Goal: Find specific page/section: Find specific page/section

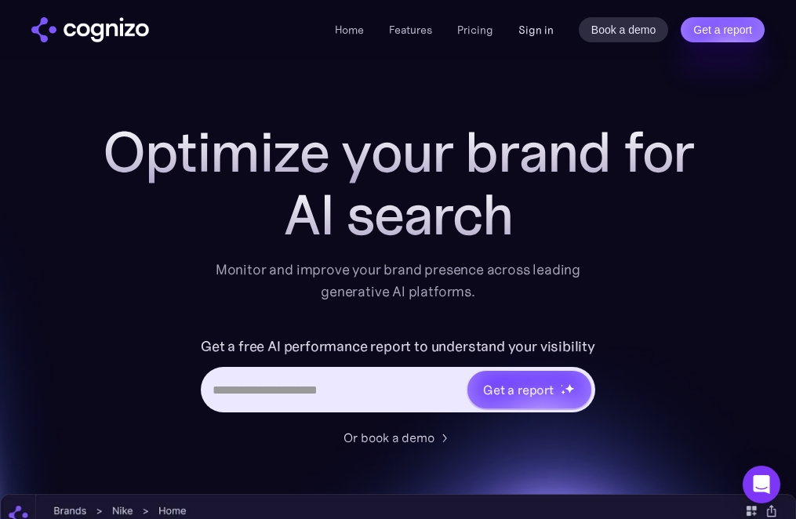
click at [533, 27] on link "Sign in" at bounding box center [535, 29] width 35 height 19
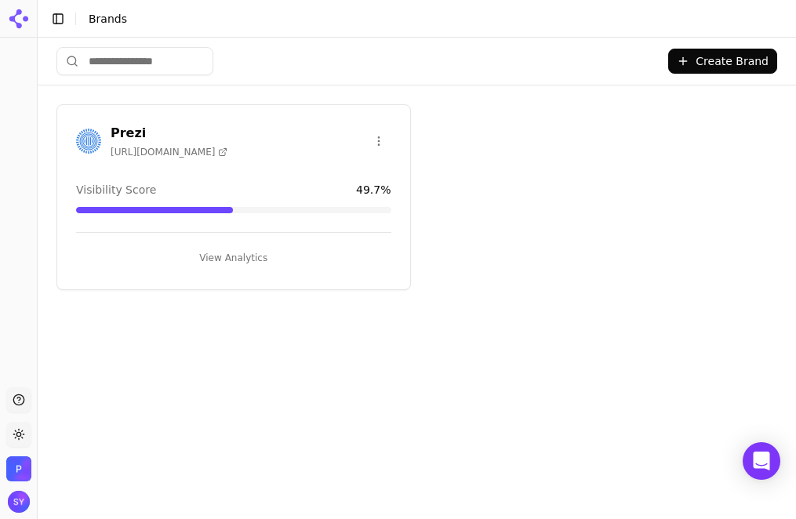
click at [242, 257] on button "View Analytics" at bounding box center [233, 257] width 315 height 25
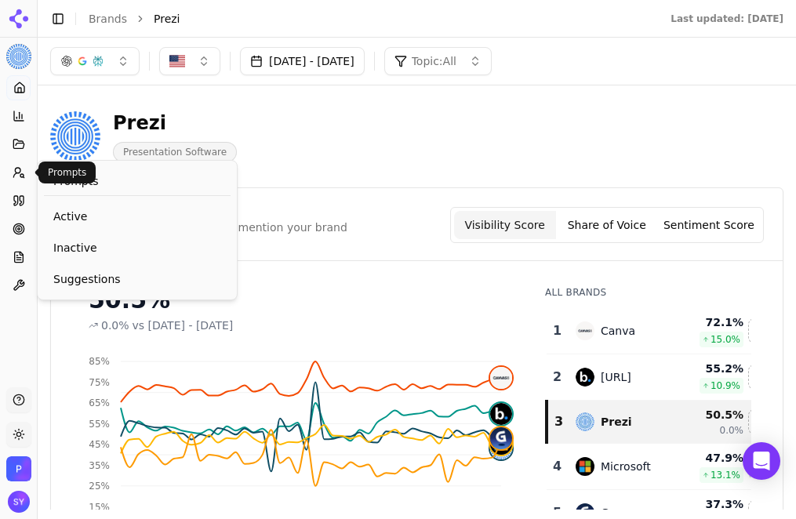
click at [17, 173] on icon at bounding box center [15, 175] width 5 height 4
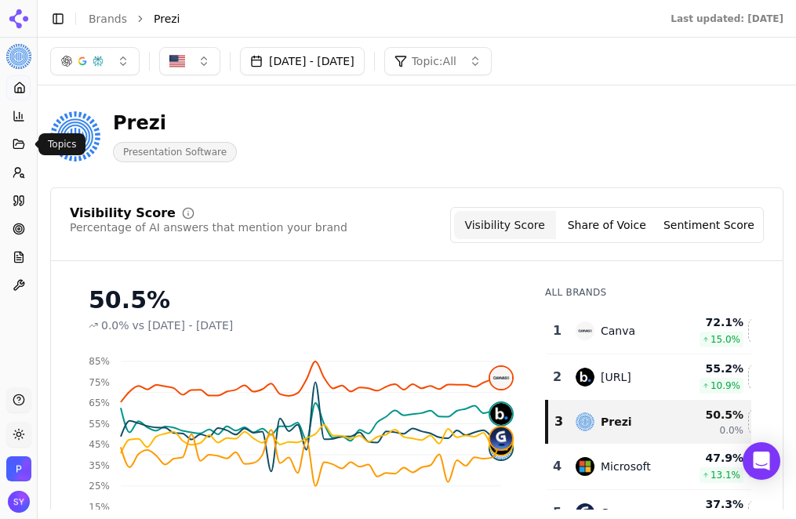
click at [16, 147] on icon at bounding box center [18, 144] width 10 height 9
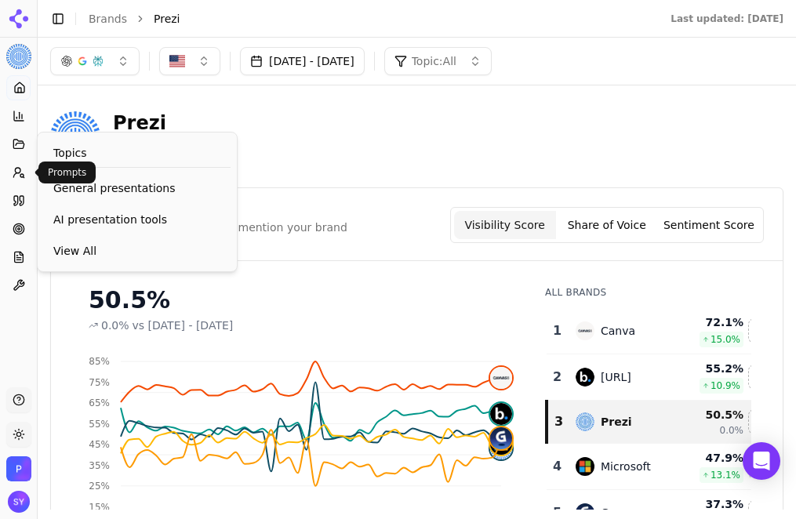
click at [18, 169] on icon at bounding box center [19, 172] width 13 height 13
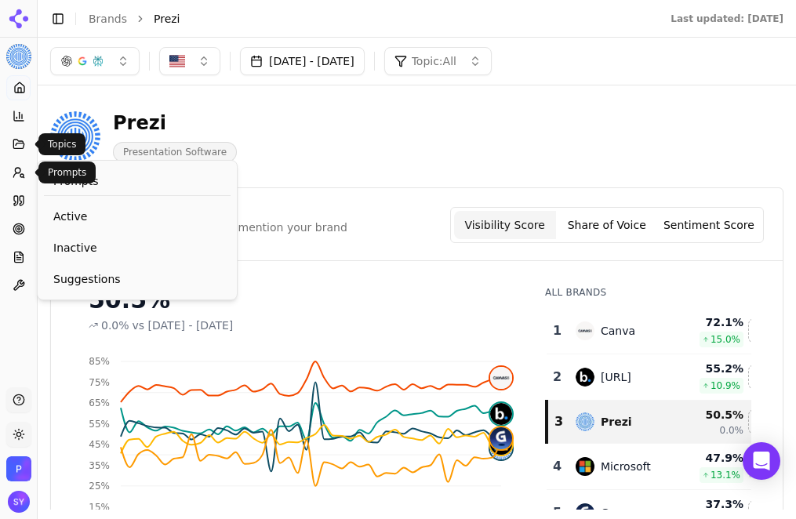
click at [18, 141] on icon at bounding box center [18, 144] width 10 height 9
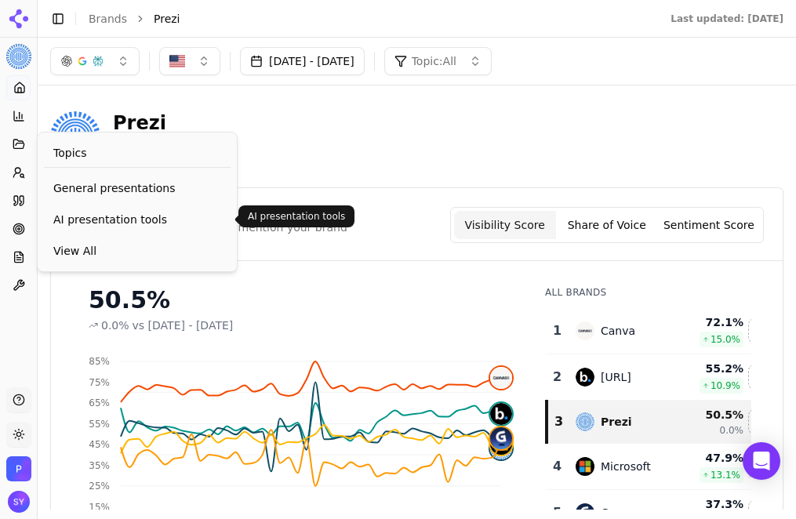
click at [72, 212] on span "AI presentation tools" at bounding box center [137, 220] width 168 height 16
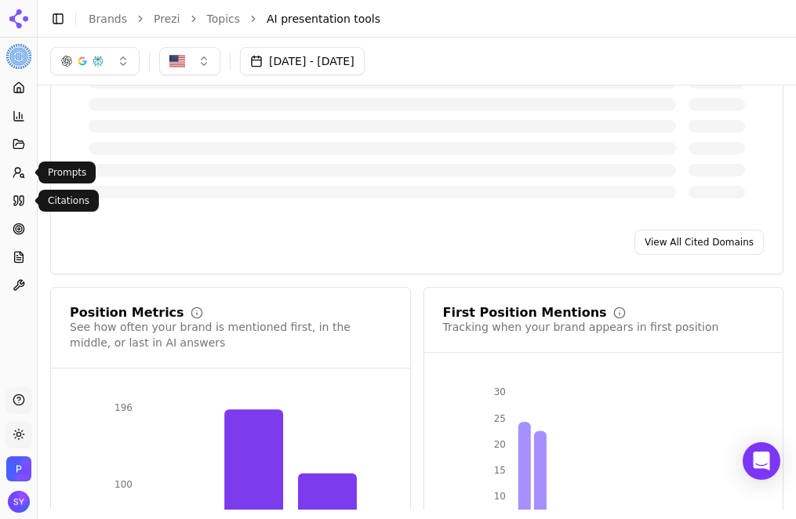
scroll to position [1207, 0]
